Goal: Task Accomplishment & Management: Use online tool/utility

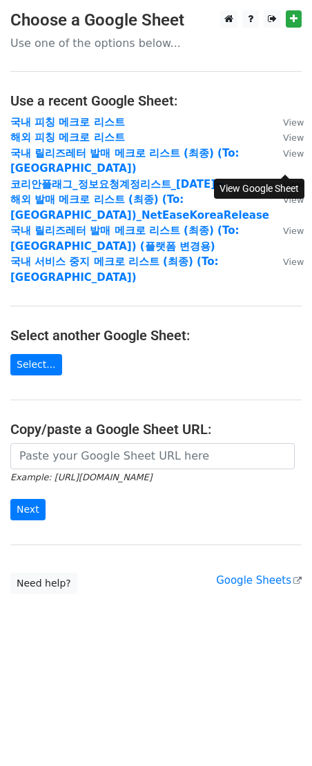
click at [297, 179] on small "View" at bounding box center [293, 184] width 21 height 10
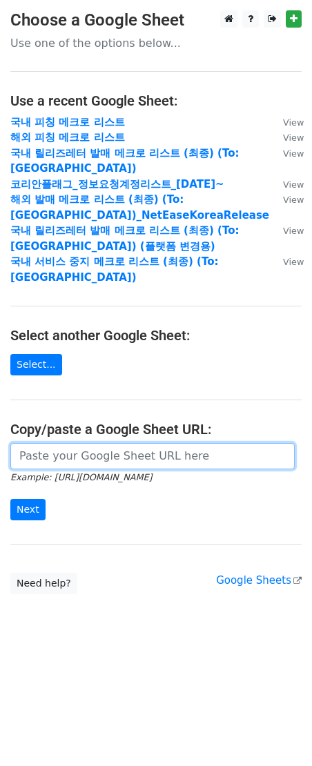
click at [116, 443] on input "url" at bounding box center [152, 456] width 284 height 26
paste input "[URL][DOMAIN_NAME]"
type input "[URL][DOMAIN_NAME]"
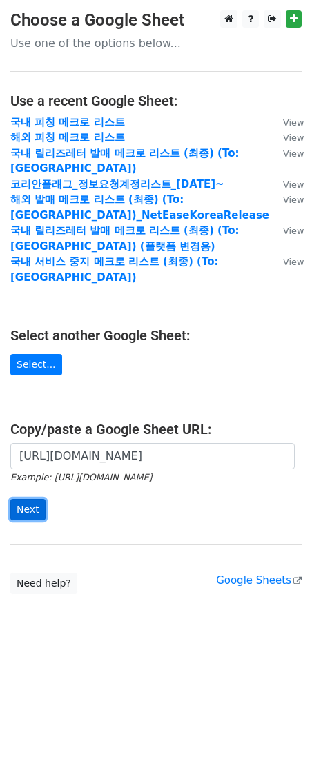
click at [35, 499] on input "Next" at bounding box center [27, 509] width 35 height 21
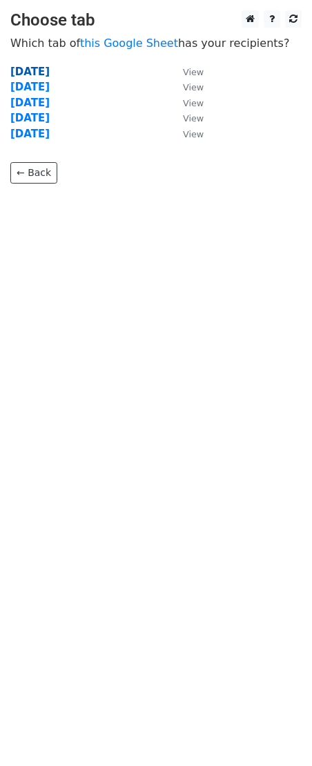
click at [50, 69] on strong "[DATE]" at bounding box center [29, 72] width 39 height 12
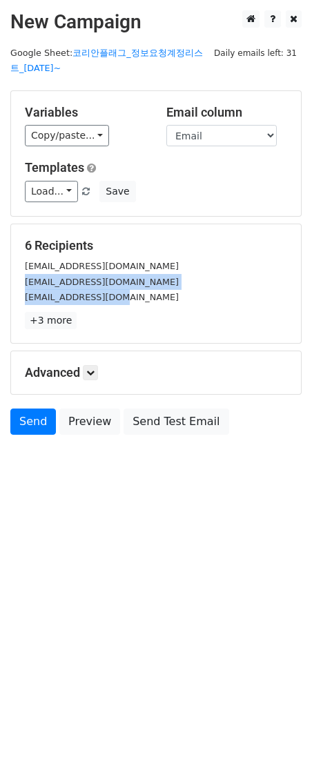
drag, startPoint x: 144, startPoint y: 305, endPoint x: 24, endPoint y: 280, distance: 122.6
click at [24, 280] on div "[EMAIL_ADDRESS][DOMAIN_NAME] [EMAIL_ADDRESS][DOMAIN_NAME] [EMAIL_ADDRESS][DOMAI…" at bounding box center [155, 281] width 283 height 47
click at [108, 281] on small "[EMAIL_ADDRESS][DOMAIN_NAME]" at bounding box center [102, 282] width 154 height 10
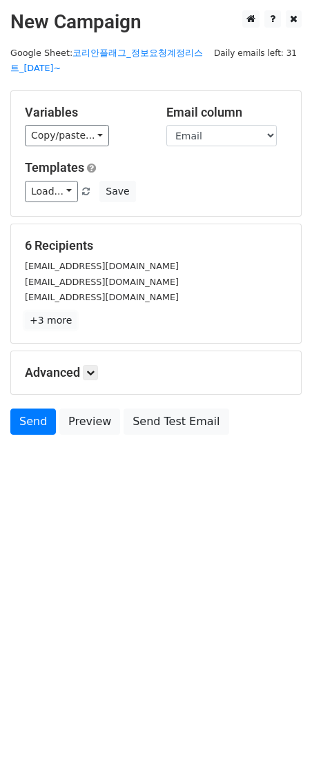
click at [59, 327] on link "+3 more" at bounding box center [51, 320] width 52 height 17
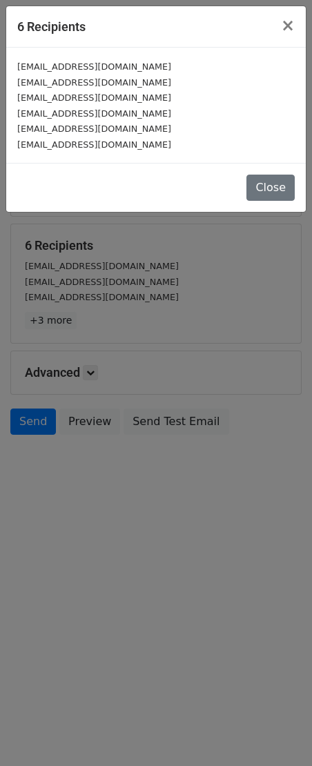
click at [253, 170] on div "Close" at bounding box center [155, 187] width 299 height 49
click at [255, 183] on button "Close" at bounding box center [270, 188] width 48 height 26
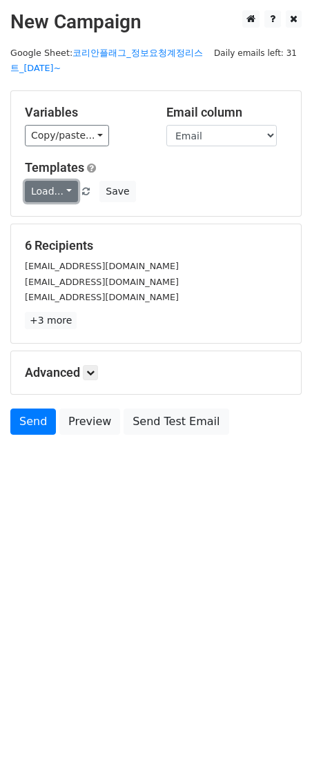
click at [70, 188] on link "Load..." at bounding box center [51, 191] width 53 height 21
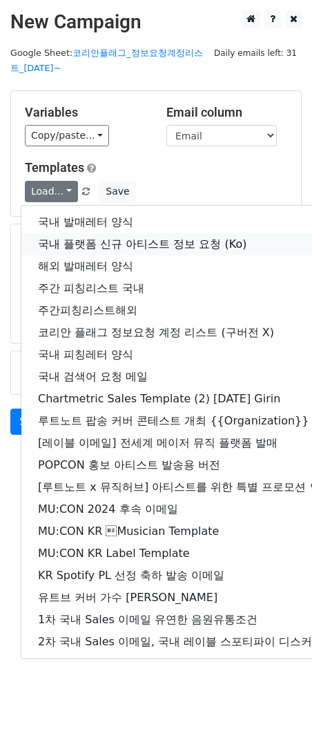
click at [66, 244] on link "국내 플랫폼 신규 아티스트 정보 요청 (Ko)" at bounding box center [242, 244] width 443 height 22
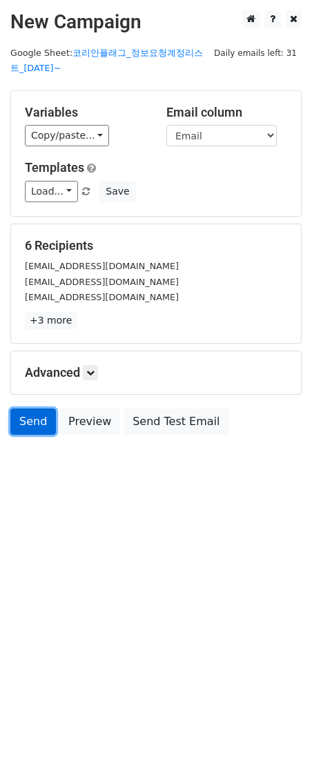
click at [16, 419] on link "Send" at bounding box center [33, 421] width 46 height 26
